Goal: Information Seeking & Learning: Learn about a topic

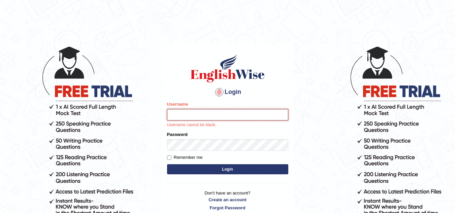
type input "sk247289"
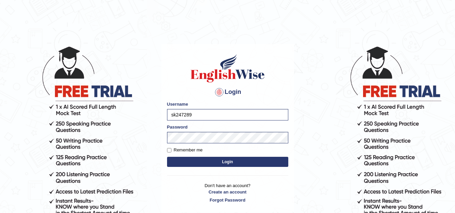
click at [220, 161] on button "Login" at bounding box center [227, 162] width 121 height 10
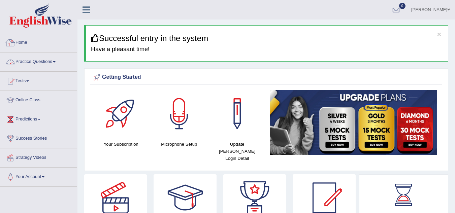
click at [28, 64] on link "Practice Questions" at bounding box center [38, 61] width 77 height 17
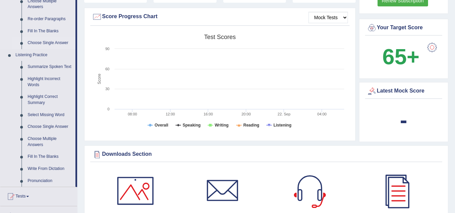
scroll to position [244, 0]
click at [33, 96] on link "Highlight Correct Summary" at bounding box center [50, 100] width 51 height 18
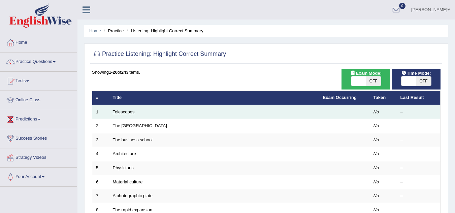
click at [118, 111] on link "Telescopes" at bounding box center [124, 111] width 22 height 5
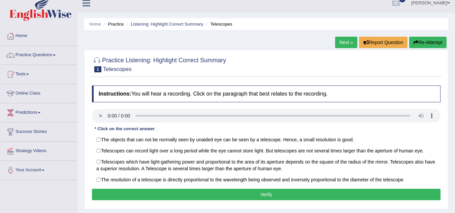
scroll to position [6, 0]
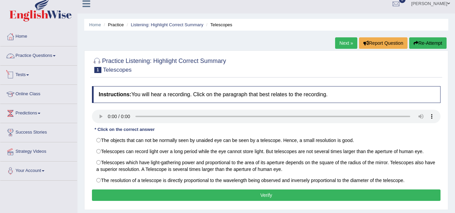
click at [57, 59] on link "Practice Questions" at bounding box center [38, 54] width 77 height 17
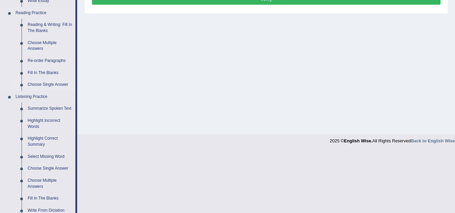
scroll to position [203, 0]
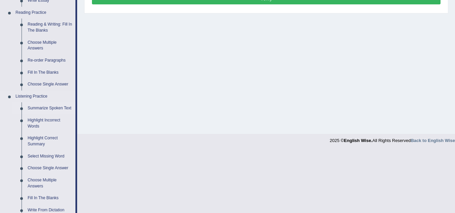
click at [28, 106] on link "Summarize Spoken Text" at bounding box center [50, 108] width 51 height 12
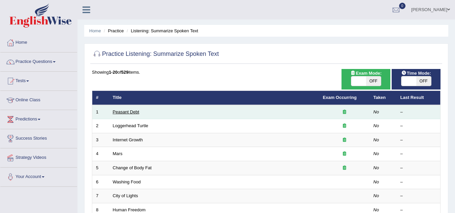
click at [130, 110] on link "Peasant Debt" at bounding box center [126, 111] width 27 height 5
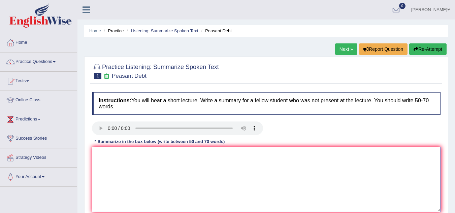
click at [110, 160] on textarea at bounding box center [266, 179] width 349 height 65
type textarea "s"
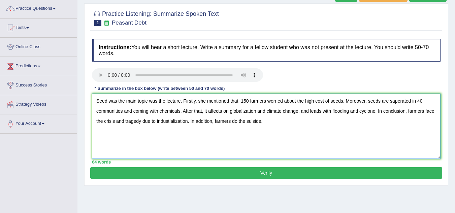
scroll to position [52, 0]
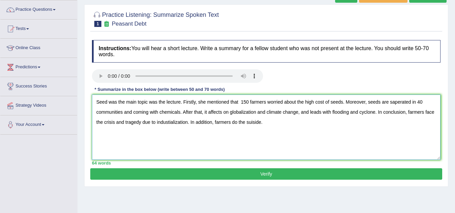
type textarea "Seed was the main topic was the lecture. Firstly, she mentioned that 150 farmer…"
click at [264, 169] on button "Verify" at bounding box center [266, 173] width 352 height 11
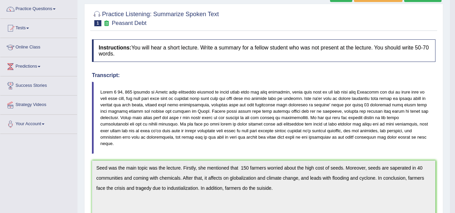
scroll to position [24, 0]
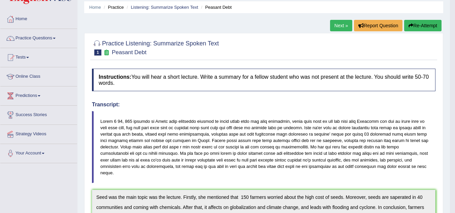
click at [333, 27] on link "Next »" at bounding box center [341, 25] width 22 height 11
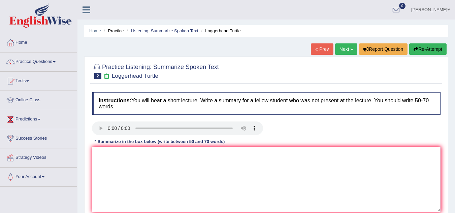
click at [333, 27] on ul "Home Practice Listening: Summarize Spoken Text Loggerhead Turtle" at bounding box center [266, 31] width 364 height 12
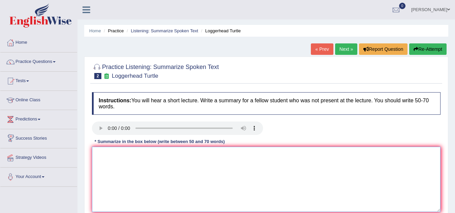
click at [96, 156] on textarea at bounding box center [266, 179] width 349 height 65
type textarea "t"
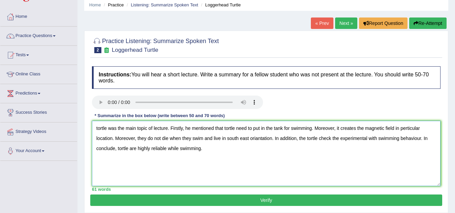
scroll to position [38, 0]
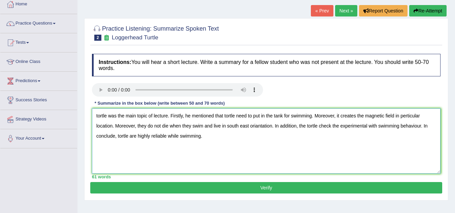
type textarea "tortle was the main topic of lecture. Firstly, he mentioned that tortle need to…"
click at [252, 193] on button "Verify" at bounding box center [266, 187] width 352 height 11
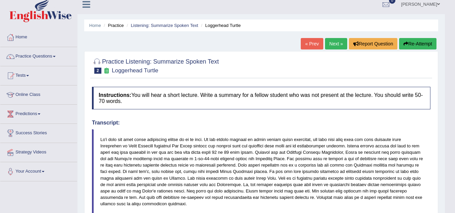
scroll to position [5, 0]
click at [325, 46] on link "Next »" at bounding box center [336, 43] width 22 height 11
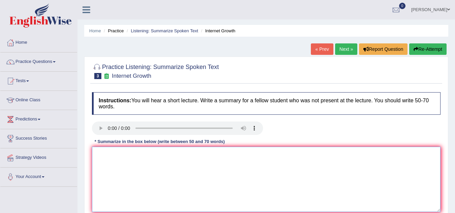
click at [121, 160] on textarea at bounding box center [266, 179] width 349 height 65
type textarea "i"
type textarea "I"
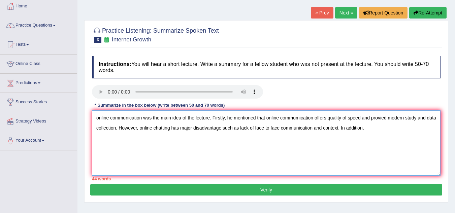
scroll to position [36, 0]
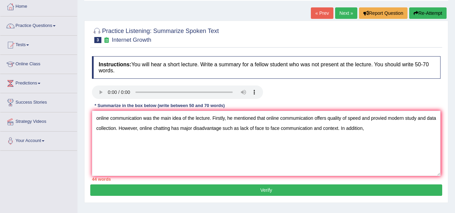
click at [386, 108] on div "Instructions: You will hear a short lecture. Write a summary for a fellow stude…" at bounding box center [266, 119] width 352 height 132
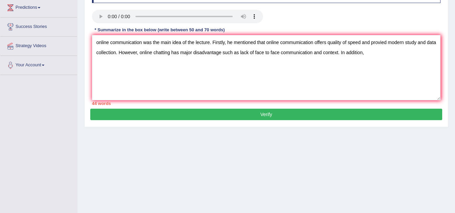
scroll to position [111, 0]
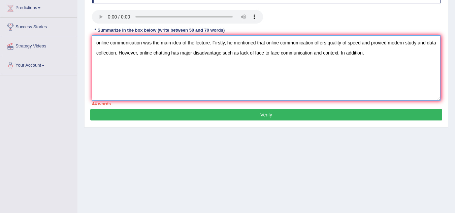
click at [372, 60] on textarea "online communication was the main idea of the lecture. Firstly, he mentioned th…" at bounding box center [266, 67] width 349 height 65
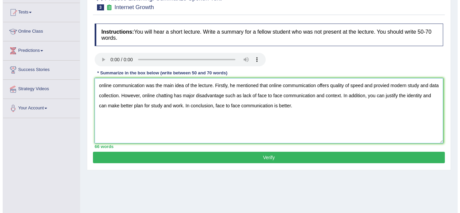
scroll to position [72, 0]
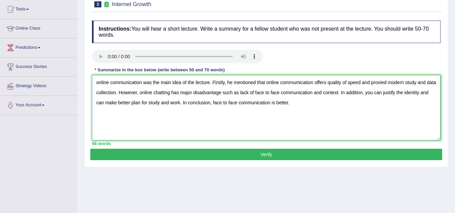
type textarea "online communication was the main idea of the lecture. Firstly, he mentioned th…"
click at [287, 153] on button "Verify" at bounding box center [266, 154] width 352 height 11
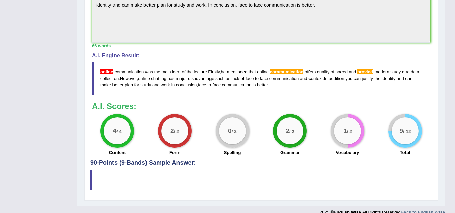
scroll to position [229, 0]
drag, startPoint x: 241, startPoint y: 133, endPoint x: 226, endPoint y: 123, distance: 18.1
click at [226, 123] on div "0 / 2" at bounding box center [232, 131] width 27 height 27
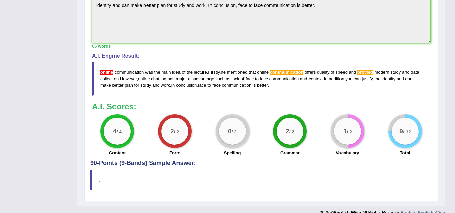
click at [226, 123] on div "0 / 2" at bounding box center [232, 131] width 27 height 27
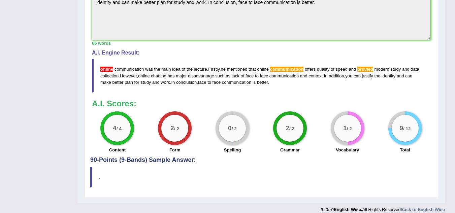
scroll to position [0, 0]
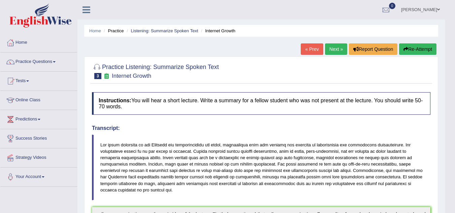
drag, startPoint x: 209, startPoint y: 95, endPoint x: 231, endPoint y: 92, distance: 22.4
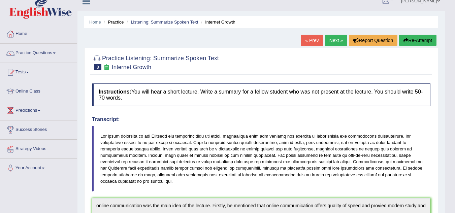
scroll to position [9, 0]
click at [332, 44] on link "Next »" at bounding box center [336, 39] width 22 height 11
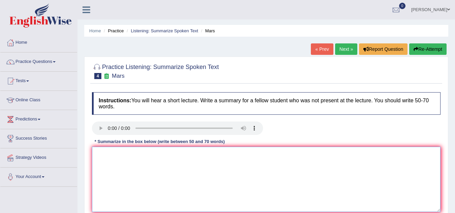
click at [110, 155] on textarea at bounding box center [266, 179] width 349 height 65
type textarea "m"
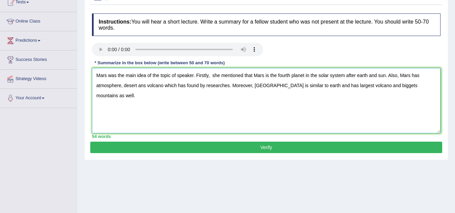
scroll to position [78, 0]
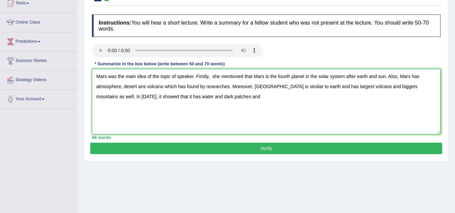
click at [173, 98] on textarea "Mars was the main idea of the topic of speaker. Firstly, she mentioned that Mar…" at bounding box center [266, 101] width 349 height 65
click at [204, 98] on textarea "Mars was the main idea of the topic of speaker. Firstly, she mentioned that Mar…" at bounding box center [266, 101] width 349 height 65
click at [420, 87] on textarea "Mars was the main idea of the topic of speaker. Firstly, she mentioned that Mar…" at bounding box center [266, 101] width 349 height 65
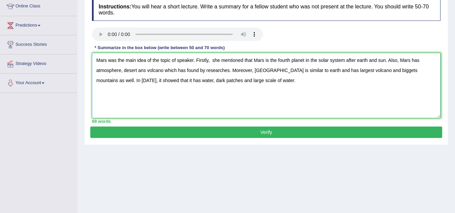
scroll to position [95, 0]
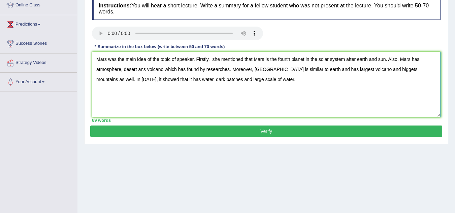
type textarea "Mars was the main idea of the topic of speaker. Firstly, she mentioned that Mar…"
click at [340, 132] on button "Verify" at bounding box center [266, 131] width 352 height 11
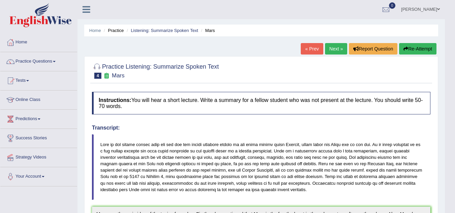
scroll to position [0, 0]
click at [329, 53] on link "Next »" at bounding box center [336, 48] width 22 height 11
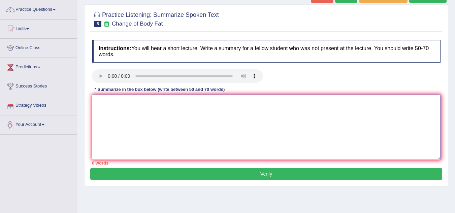
click at [108, 104] on textarea at bounding box center [266, 127] width 349 height 65
type textarea "R"
type textarea "r"
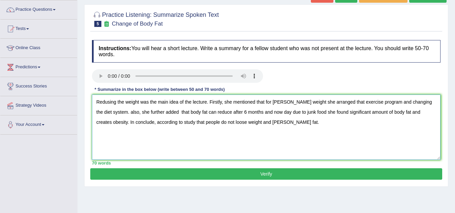
type textarea "Redusing the weight was the main idea of the lecture. Firstly, she mentioned th…"
click at [178, 173] on button "Verify" at bounding box center [266, 173] width 352 height 11
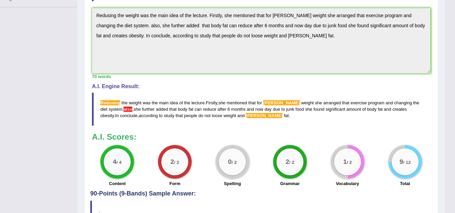
scroll to position [180, 0]
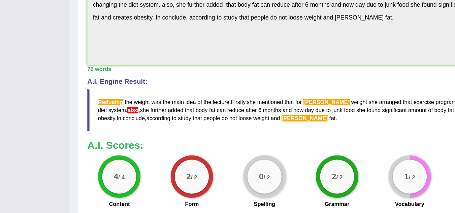
click at [124, 109] on span "also" at bounding box center [128, 108] width 9 height 5
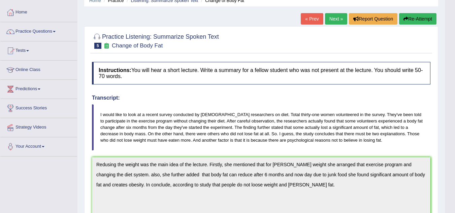
scroll to position [0, 0]
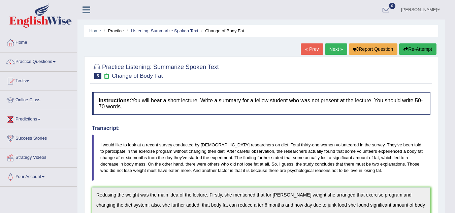
click at [418, 44] on button "Re-Attempt" at bounding box center [417, 48] width 37 height 11
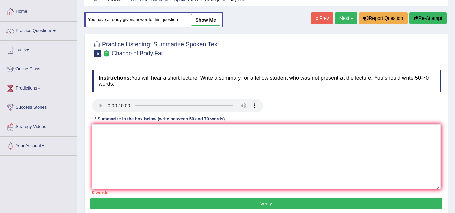
scroll to position [32, 0]
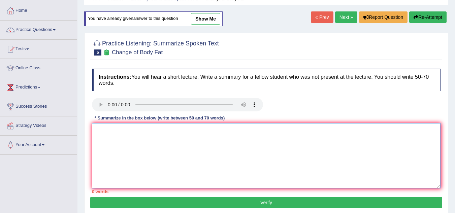
click at [167, 136] on textarea at bounding box center [266, 155] width 349 height 65
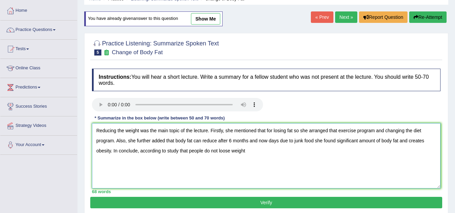
click at [227, 154] on textarea "Reducing the weight was the main topic of the lecture. Firstly, she mentioned t…" at bounding box center [266, 155] width 349 height 65
click at [225, 152] on textarea "Reducing the weight was the main topic of the lecture. Firstly, she mentioned t…" at bounding box center [266, 155] width 349 height 65
click at [248, 153] on textarea "Reducing the weight was the main topic of the lecture. Firstly, she mentioned t…" at bounding box center [266, 155] width 349 height 65
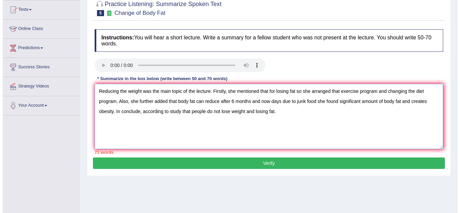
scroll to position [73, 0]
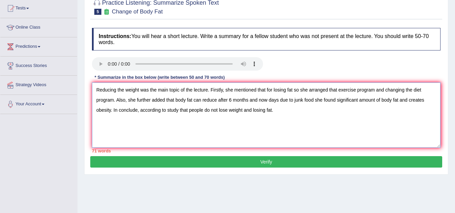
type textarea "Reducing the weight was the main topic of the lecture. Firstly, she mentioned t…"
click at [248, 160] on button "Verify" at bounding box center [266, 161] width 352 height 11
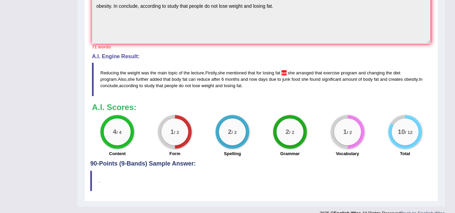
scroll to position [223, 0]
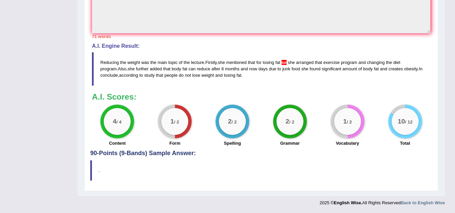
drag, startPoint x: 246, startPoint y: 74, endPoint x: 146, endPoint y: 71, distance: 100.7
click at [146, 71] on blockquote "Reducing the weight was the main topic of the lecture . Firstly , she mentioned…" at bounding box center [261, 68] width 338 height 33
drag, startPoint x: 224, startPoint y: 77, endPoint x: 256, endPoint y: 79, distance: 32.1
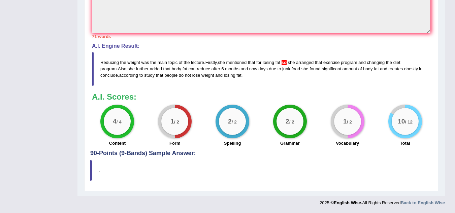
click at [256, 79] on blockquote "Reducing the weight was the main topic of the lecture . Firstly , she mentioned…" at bounding box center [261, 68] width 338 height 33
drag, startPoint x: 256, startPoint y: 79, endPoint x: 139, endPoint y: 60, distance: 118.0
click at [139, 60] on blockquote "Reducing the weight was the main topic of the lecture . Firstly , she mentioned…" at bounding box center [261, 68] width 338 height 33
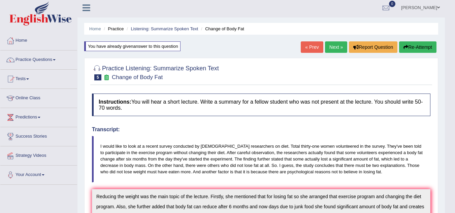
scroll to position [0, 0]
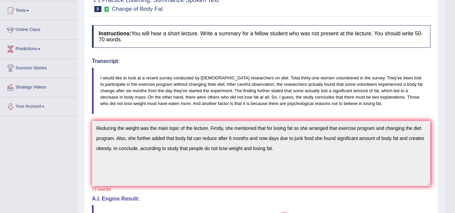
click at [39, 110] on link "Your Account" at bounding box center [38, 105] width 77 height 17
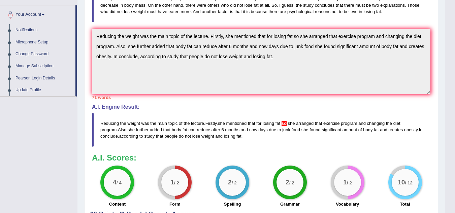
scroll to position [163, 0]
click at [254, 109] on h4 "A.I. Engine Result:" at bounding box center [261, 107] width 338 height 6
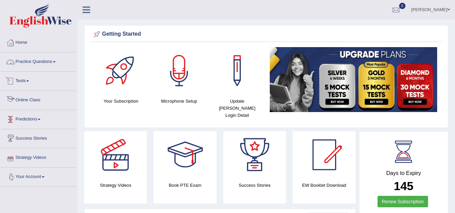
click at [41, 62] on link "Practice Questions" at bounding box center [38, 61] width 77 height 17
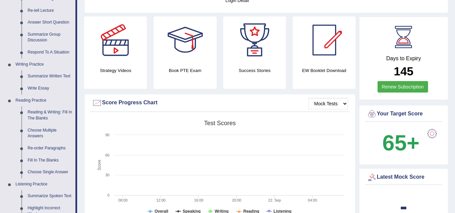
scroll to position [142, 0]
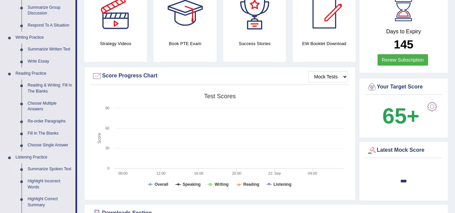
click at [51, 169] on link "Summarize Spoken Text" at bounding box center [50, 169] width 51 height 12
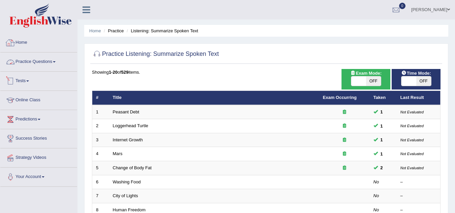
click at [8, 44] on div at bounding box center [10, 43] width 10 height 10
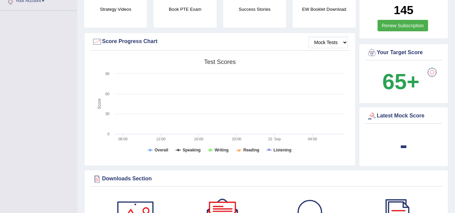
scroll to position [171, 0]
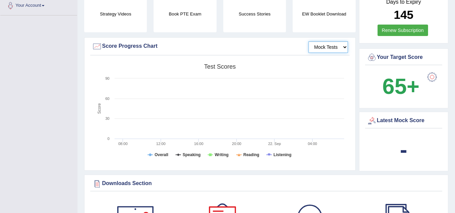
click at [335, 45] on select "Mock Tests" at bounding box center [327, 46] width 39 height 11
click at [314, 142] on text "04:00" at bounding box center [312, 144] width 9 height 4
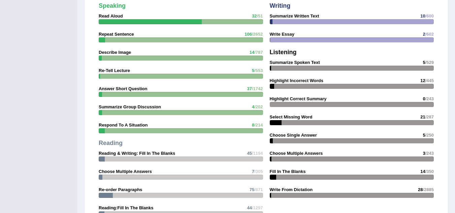
scroll to position [574, 0]
click at [297, 36] on div "Writing Summarize Written Text 10 /600 Write Essay 2 /602 Listening Summarize S…" at bounding box center [351, 102] width 171 height 206
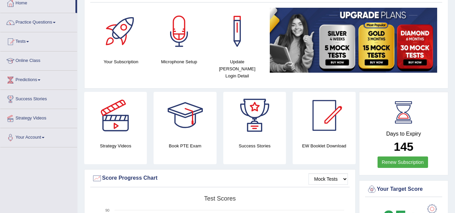
scroll to position [0, 0]
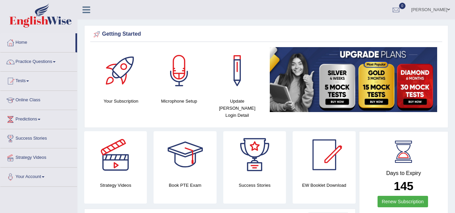
click at [187, 182] on h4 "Book PTE Exam" at bounding box center [185, 185] width 63 height 7
